Goal: Check status: Check status

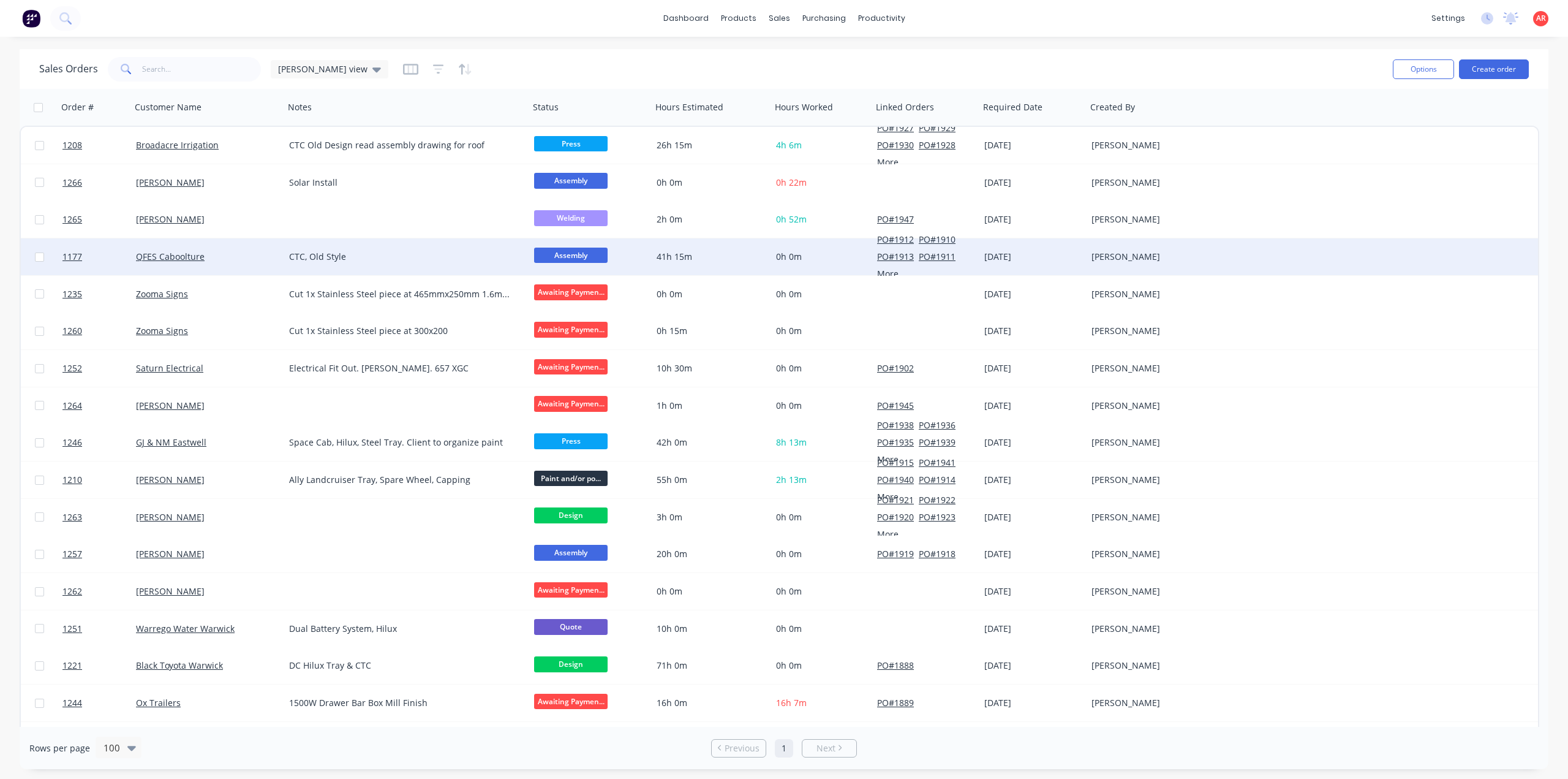
click at [243, 244] on div "QFES Caboolture" at bounding box center [207, 256] width 153 height 37
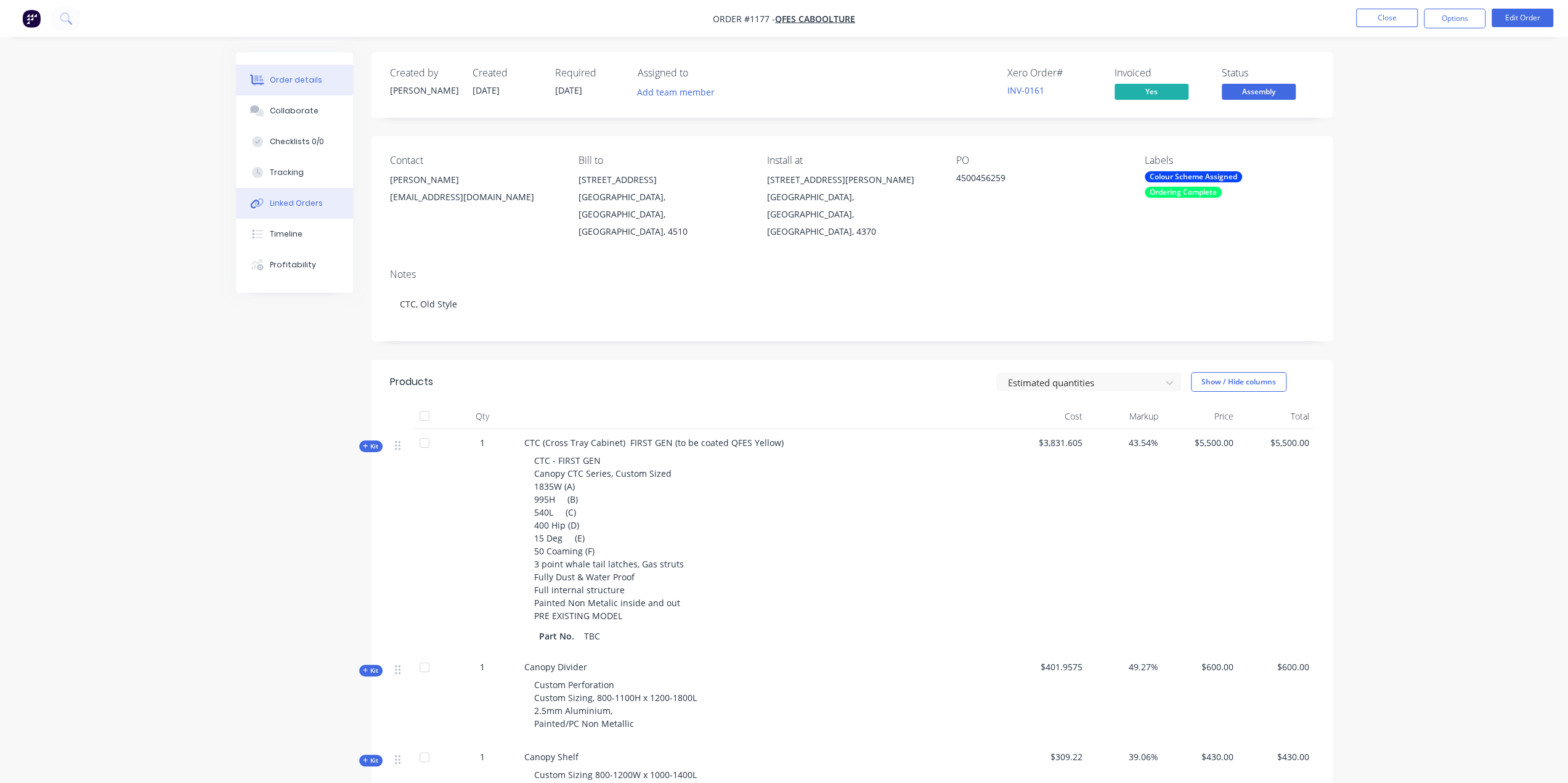
click at [293, 212] on button "Linked Orders" at bounding box center [295, 203] width 117 height 31
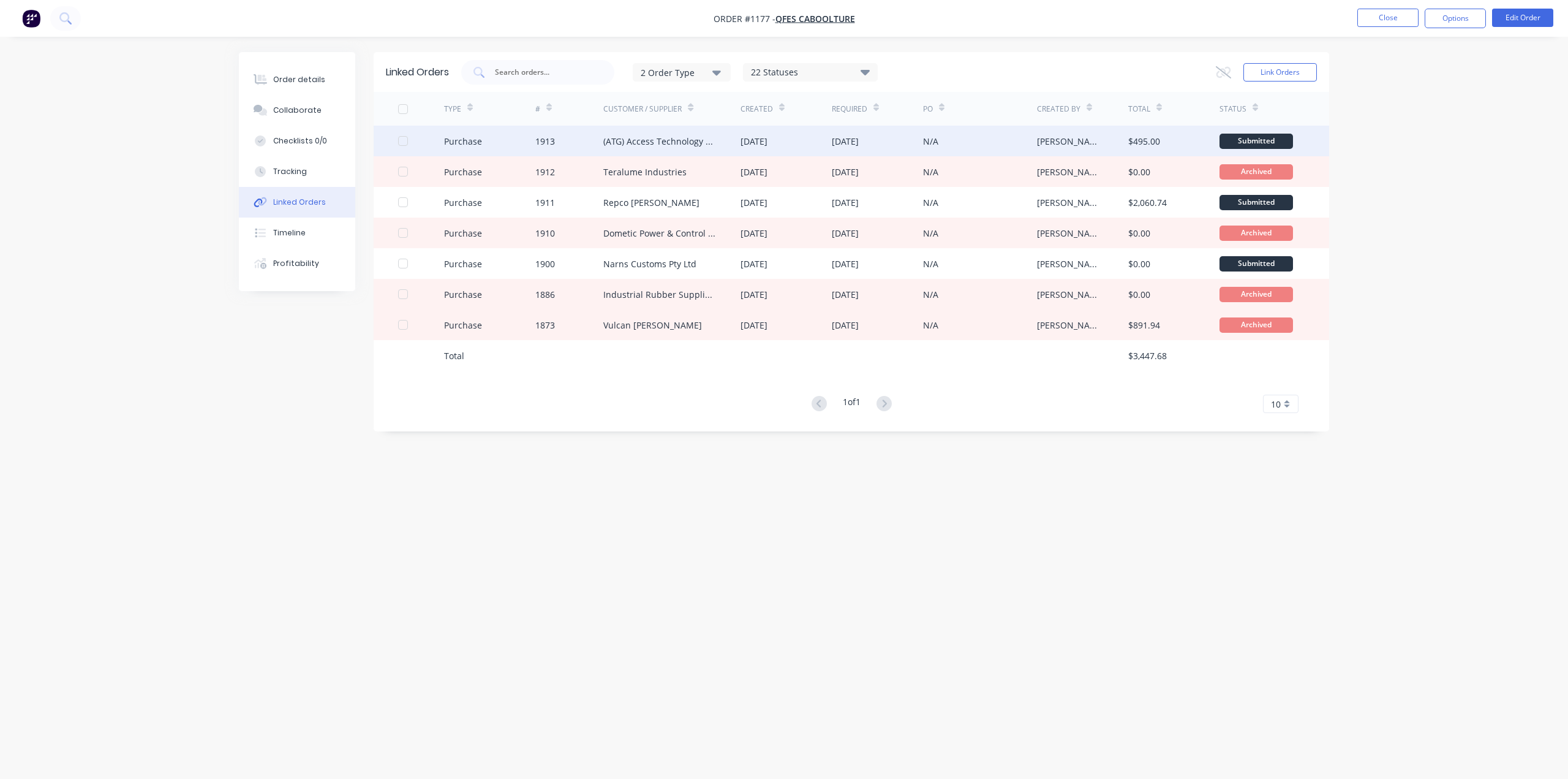
click at [642, 150] on div "(ATG) Access Technology Group" at bounding box center [672, 140] width 137 height 31
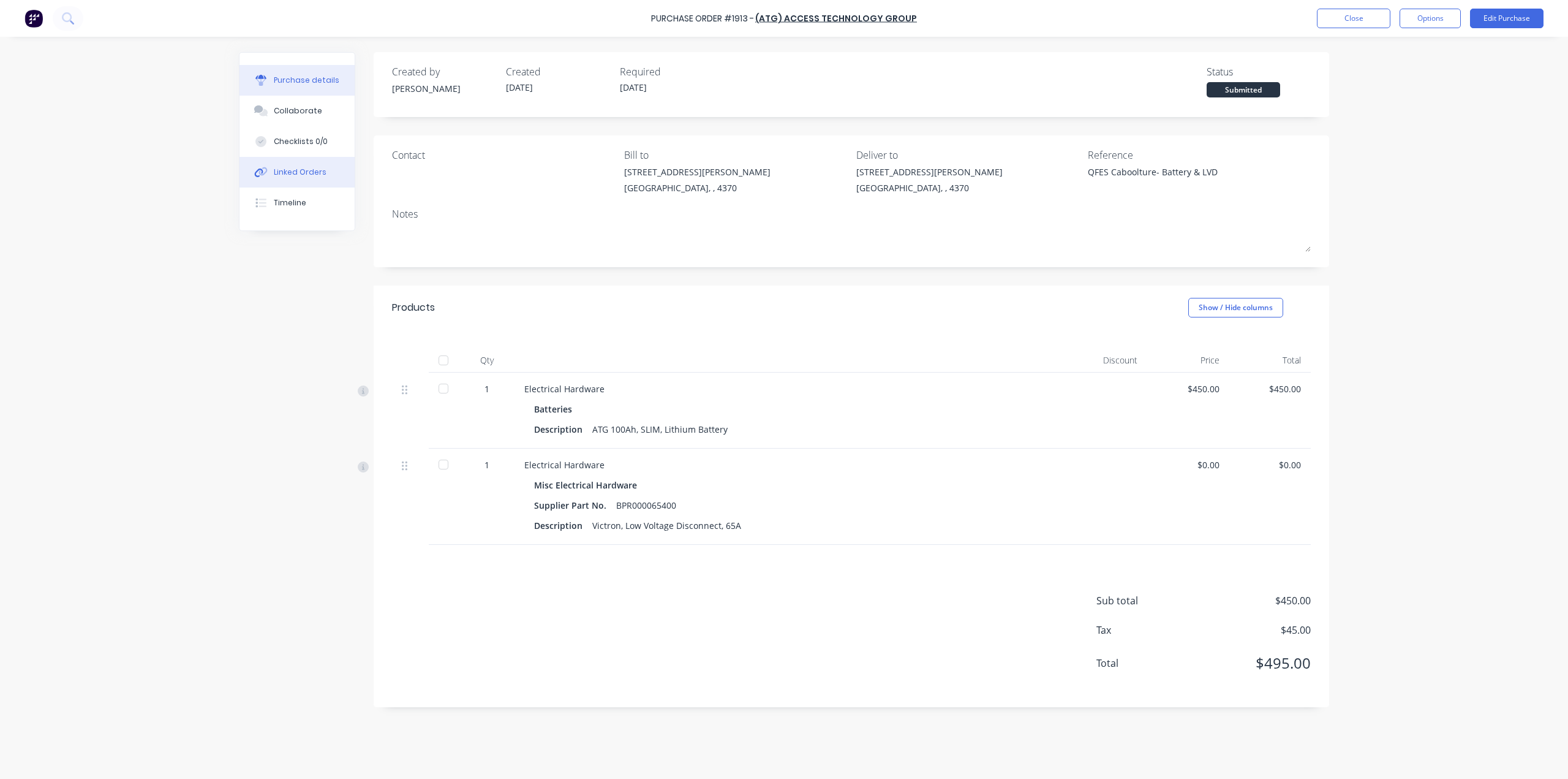
click at [329, 169] on button "Linked Orders" at bounding box center [297, 172] width 115 height 31
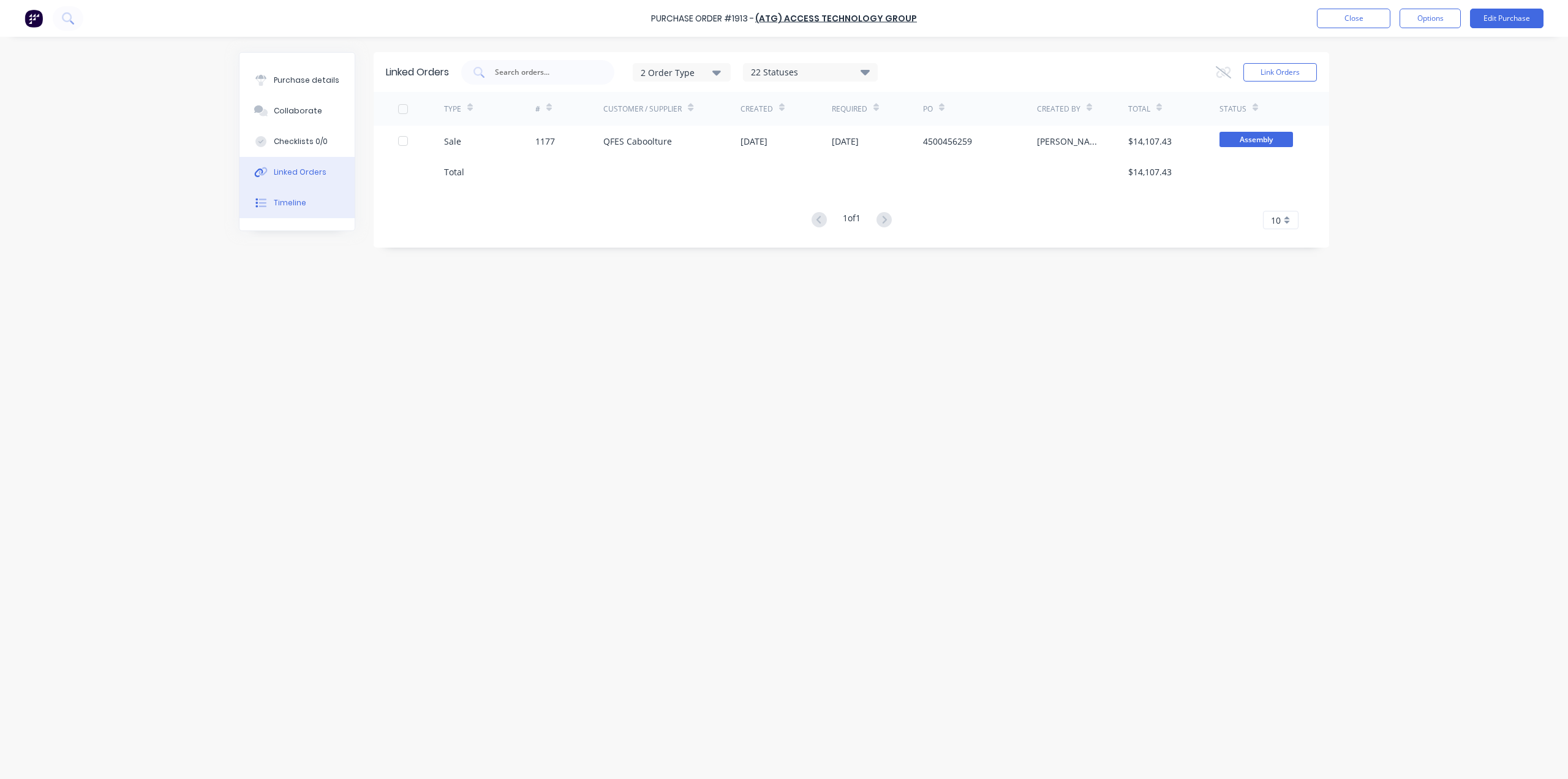
click at [311, 204] on button "Timeline" at bounding box center [297, 203] width 115 height 31
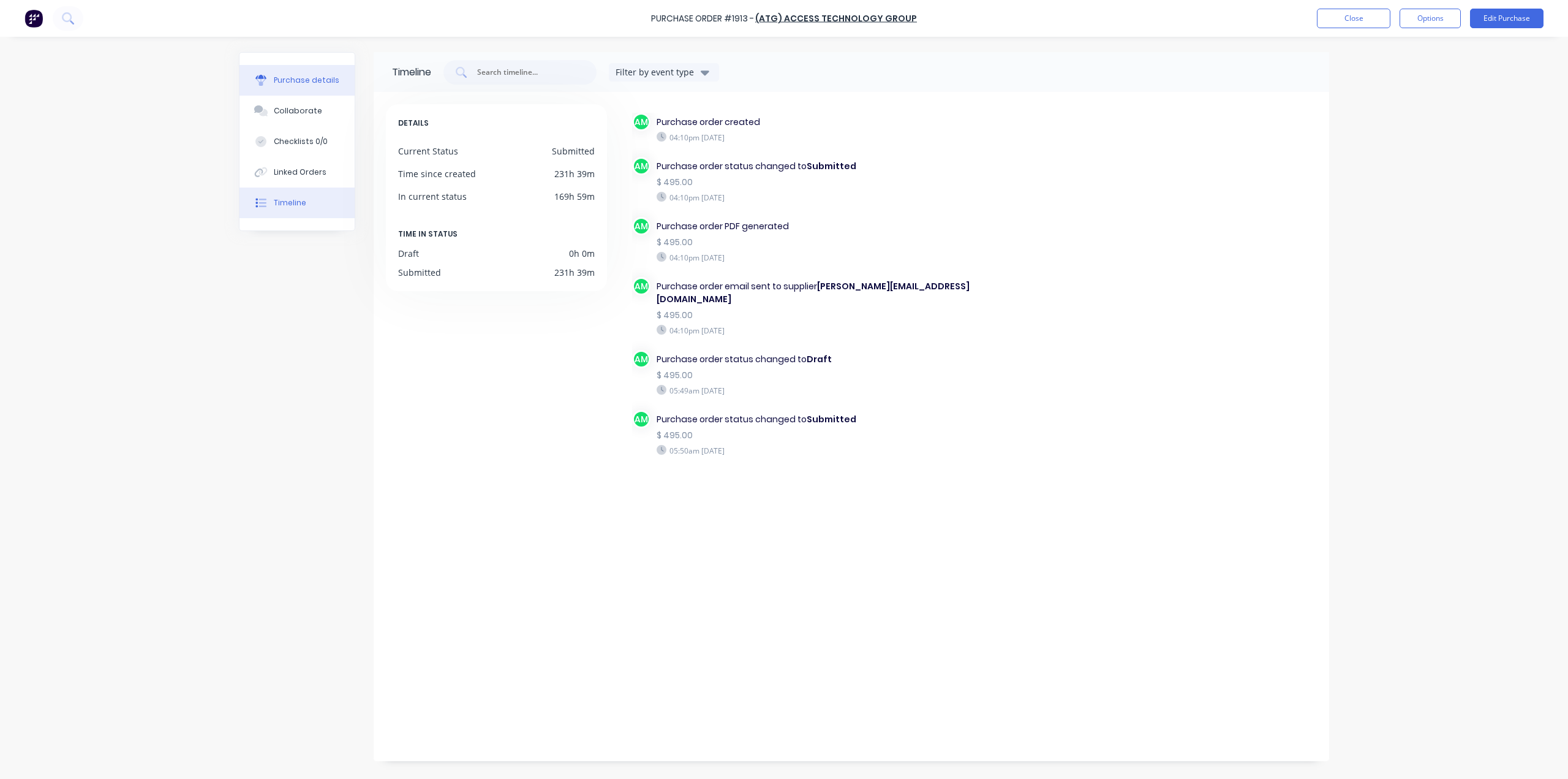
click at [307, 90] on button "Purchase details" at bounding box center [297, 80] width 115 height 31
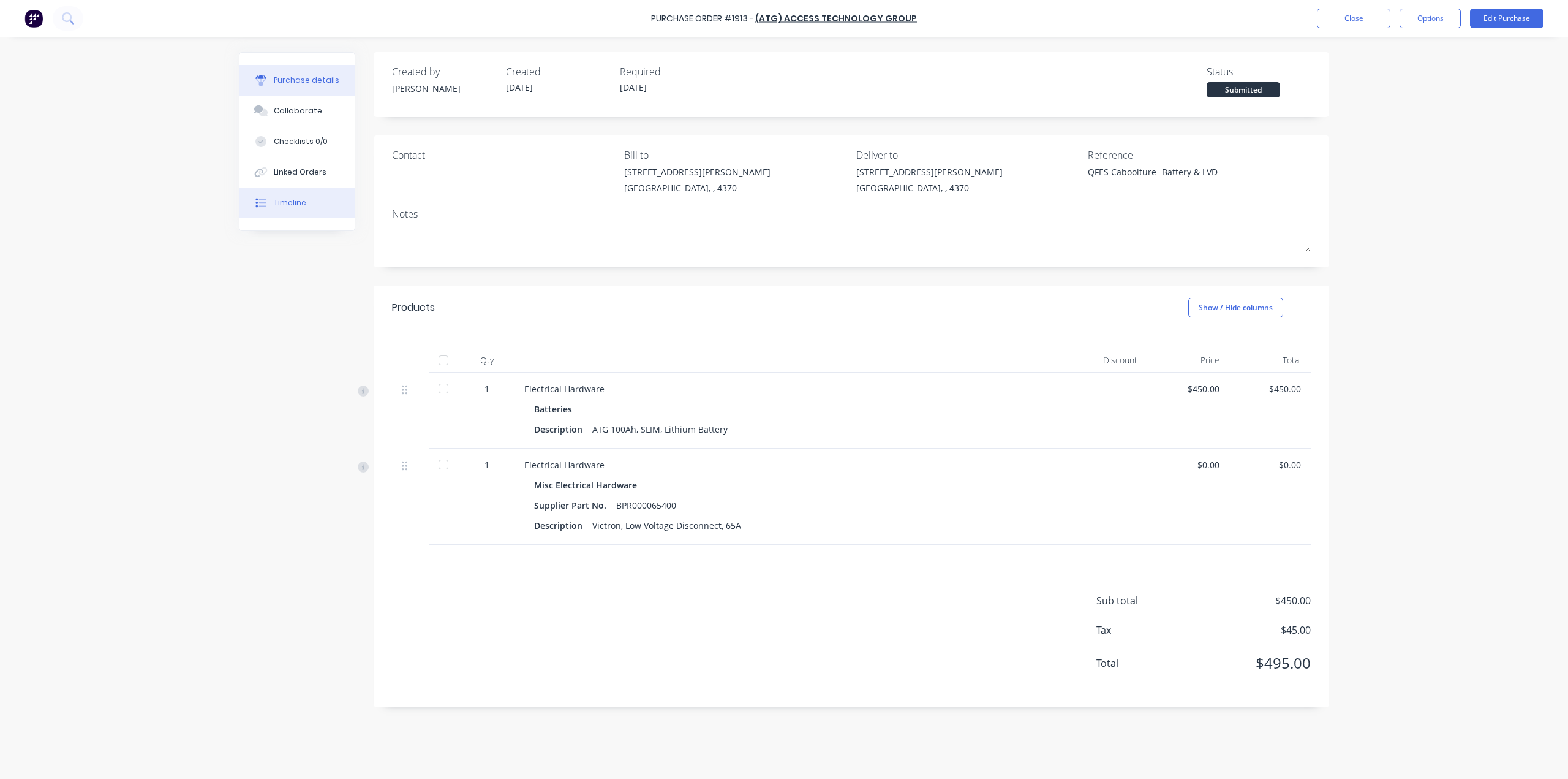
click at [308, 202] on button "Timeline" at bounding box center [297, 203] width 115 height 31
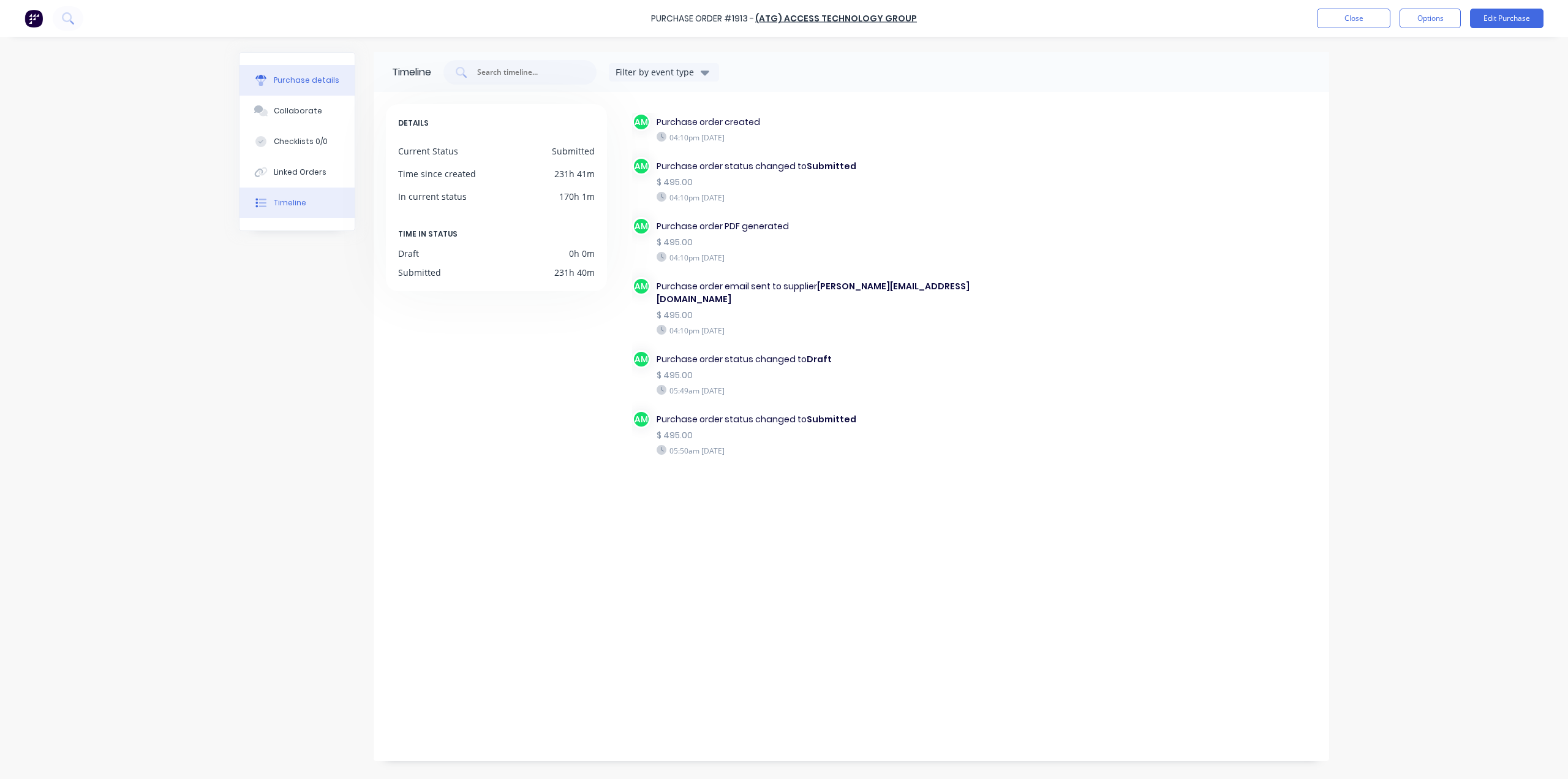
click at [321, 88] on button "Purchase details" at bounding box center [297, 80] width 115 height 31
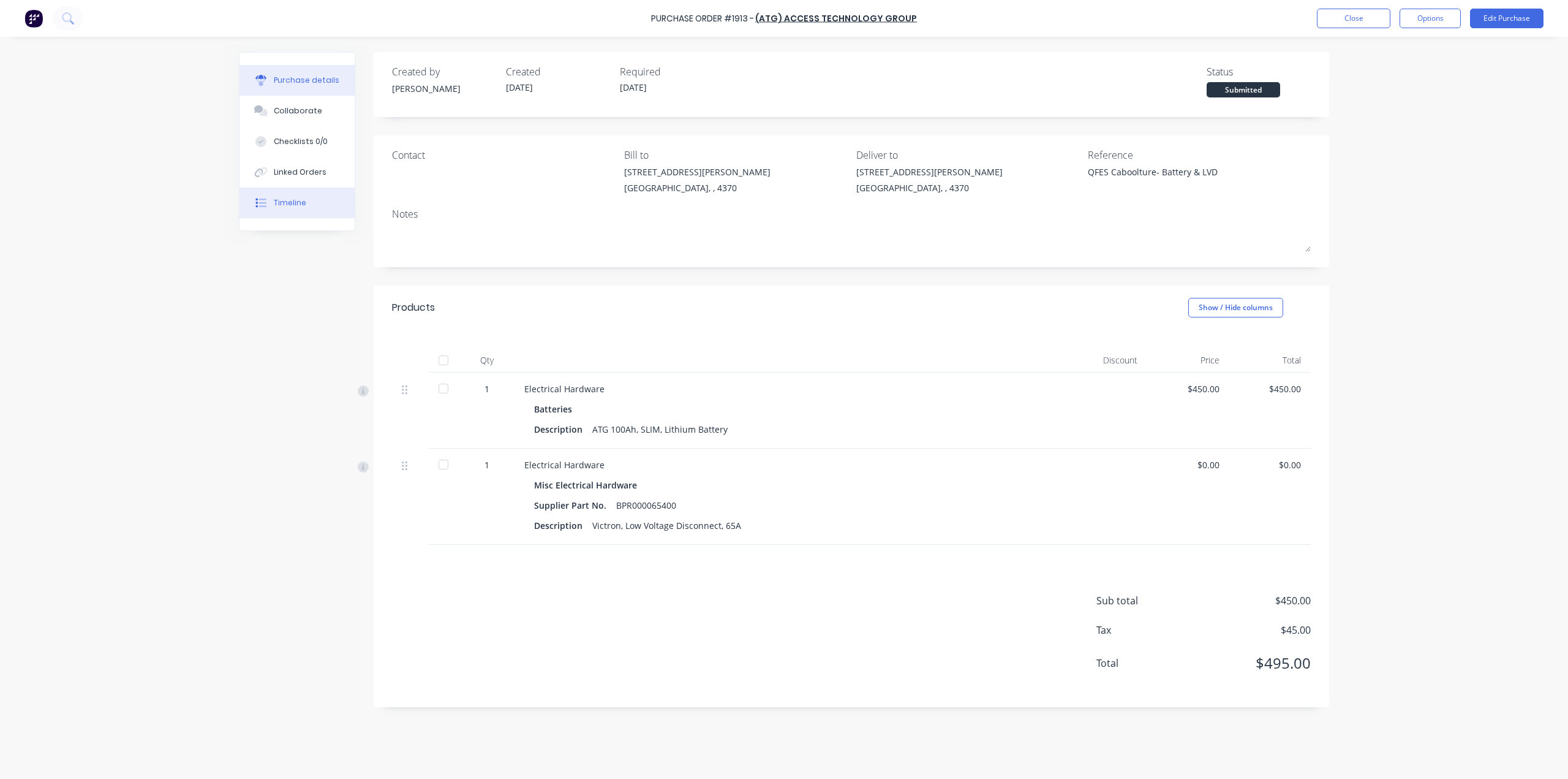
click at [299, 191] on button "Timeline" at bounding box center [297, 203] width 115 height 31
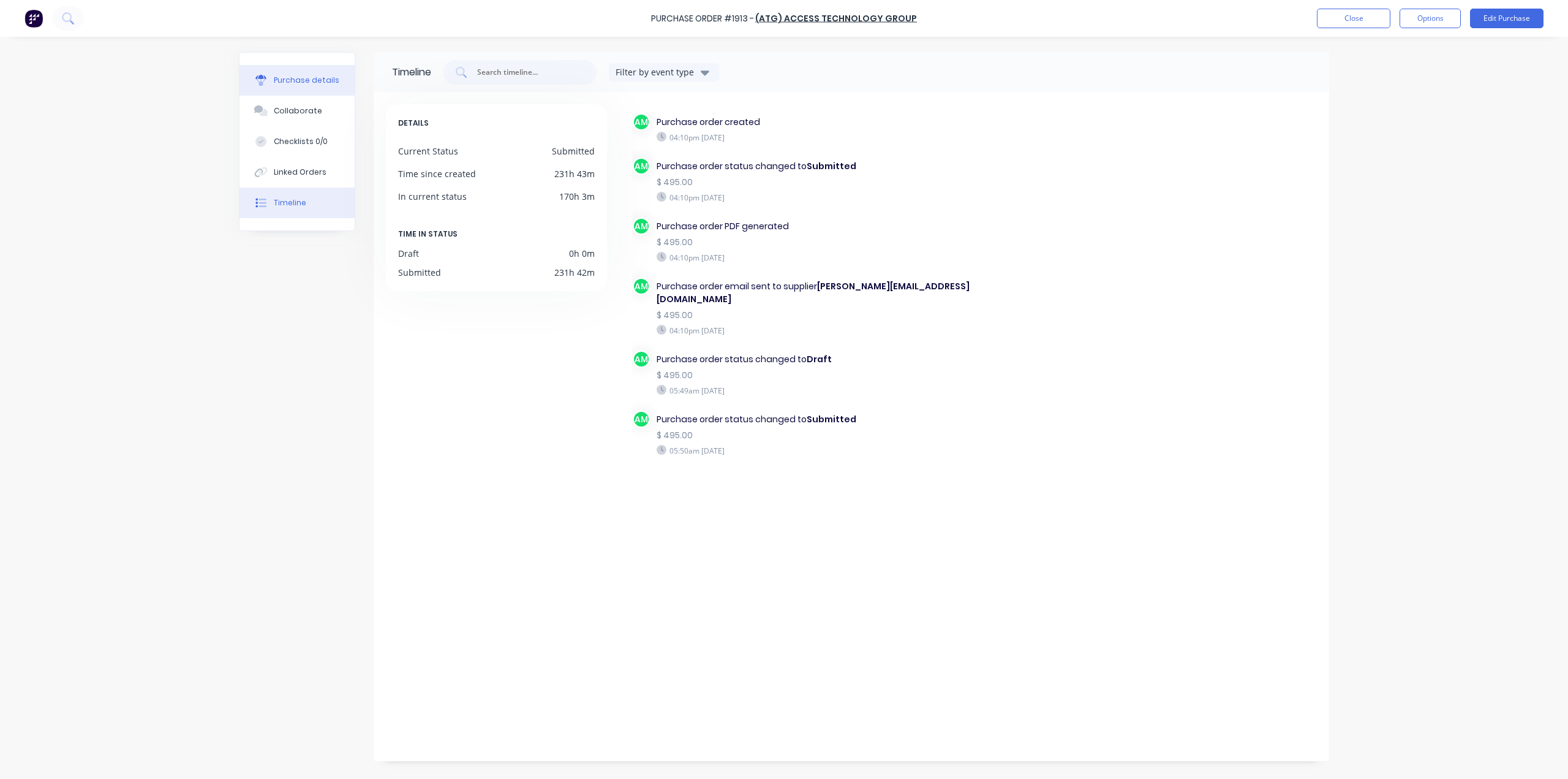
click at [309, 83] on div "Purchase details" at bounding box center [306, 80] width 65 height 11
type textarea "x"
